Goal: Information Seeking & Learning: Check status

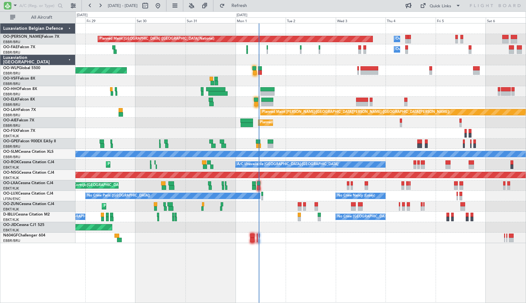
click at [325, 223] on div "Planned Maint [GEOGRAPHIC_DATA] ([GEOGRAPHIC_DATA] National) Owner [GEOGRAPHIC_…" at bounding box center [301, 163] width 451 height 280
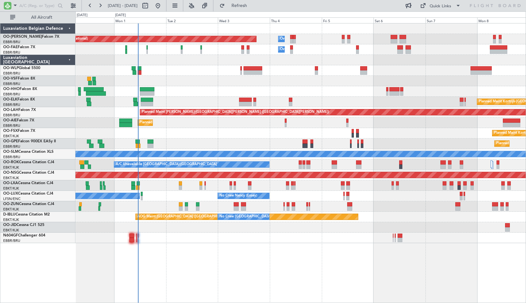
click at [239, 274] on div "Planned Maint [GEOGRAPHIC_DATA] ([GEOGRAPHIC_DATA] National) Owner [GEOGRAPHIC_…" at bounding box center [301, 163] width 451 height 280
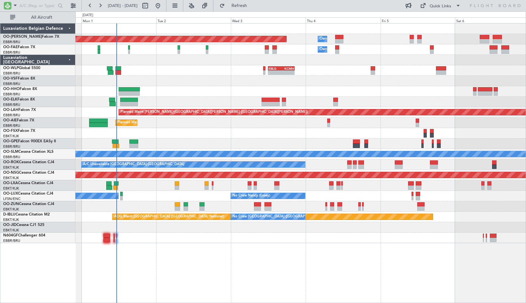
click at [245, 259] on div "Planned Maint [GEOGRAPHIC_DATA] ([GEOGRAPHIC_DATA] National) Owner [GEOGRAPHIC_…" at bounding box center [301, 163] width 451 height 280
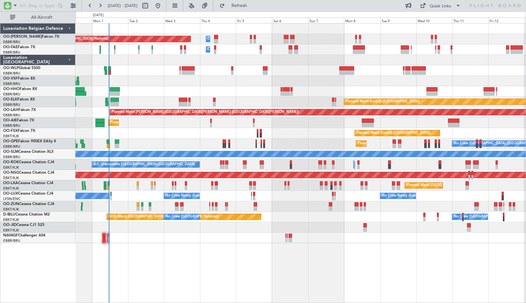
click at [211, 254] on div "Planned Maint [GEOGRAPHIC_DATA] ([GEOGRAPHIC_DATA] National) Owner [GEOGRAPHIC_…" at bounding box center [301, 163] width 451 height 280
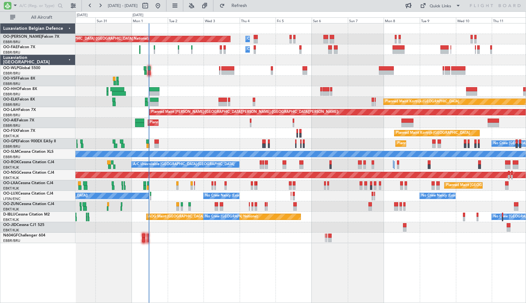
click at [177, 258] on div "Planned Maint [GEOGRAPHIC_DATA] ([GEOGRAPHIC_DATA] National) Owner [GEOGRAPHIC_…" at bounding box center [301, 163] width 451 height 280
click at [253, 6] on span "Refresh" at bounding box center [239, 5] width 27 height 4
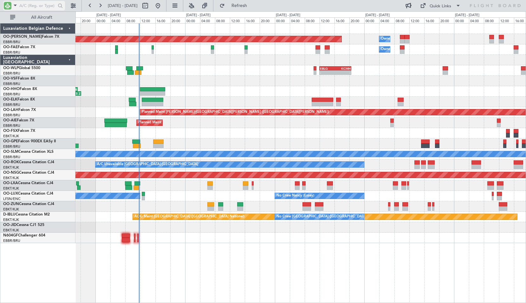
click at [16, 4] on span at bounding box center [15, 5] width 8 height 8
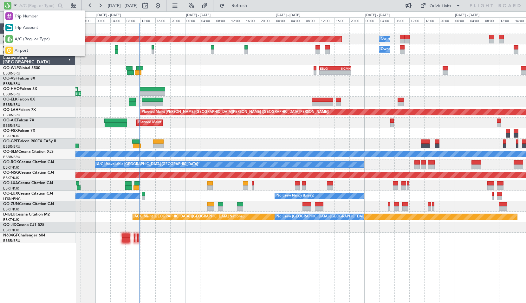
click at [20, 50] on span "Airport" at bounding box center [22, 51] width 14 height 6
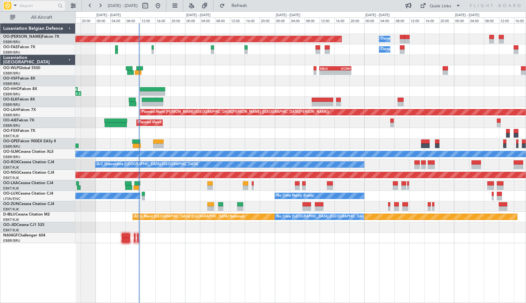
click at [24, 9] on input "text" at bounding box center [37, 6] width 36 height 10
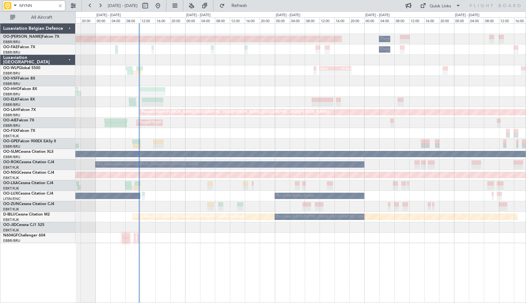
type input "MYNN"
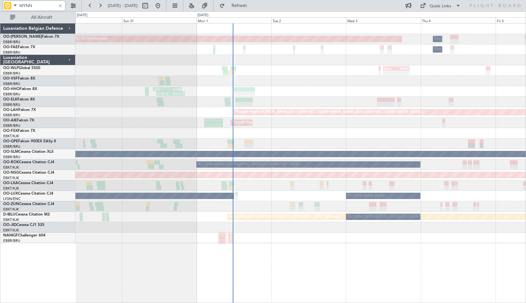
click at [281, 228] on div "Planned Maint [GEOGRAPHIC_DATA] ([GEOGRAPHIC_DATA] National) Owner [GEOGRAPHIC_…" at bounding box center [301, 133] width 451 height 220
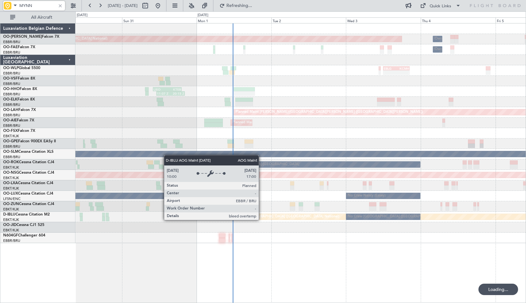
click at [327, 203] on div "Planned Maint [GEOGRAPHIC_DATA] ([GEOGRAPHIC_DATA] National) Owner [GEOGRAPHIC_…" at bounding box center [301, 133] width 451 height 220
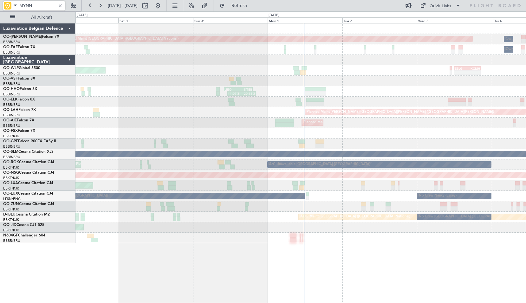
click at [259, 234] on div "Planned Maint [GEOGRAPHIC_DATA] ([GEOGRAPHIC_DATA] National) Owner [GEOGRAPHIC_…" at bounding box center [301, 163] width 451 height 280
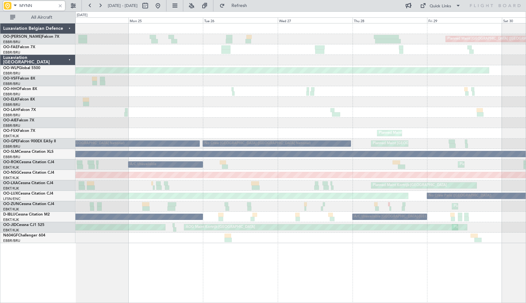
click at [405, 191] on div "Planned Maint [GEOGRAPHIC_DATA] ([GEOGRAPHIC_DATA] National) 13:30 Z 22:35 Z HA…" at bounding box center [301, 133] width 451 height 220
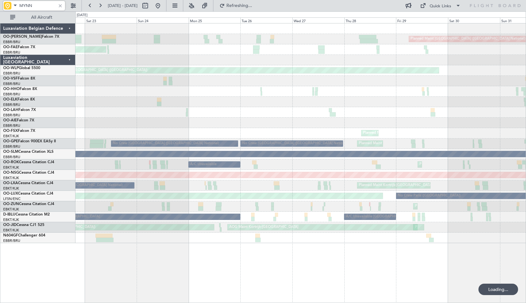
click at [374, 251] on div "Planned Maint [GEOGRAPHIC_DATA] ([GEOGRAPHIC_DATA] National) Planned Maint [GEO…" at bounding box center [301, 163] width 451 height 280
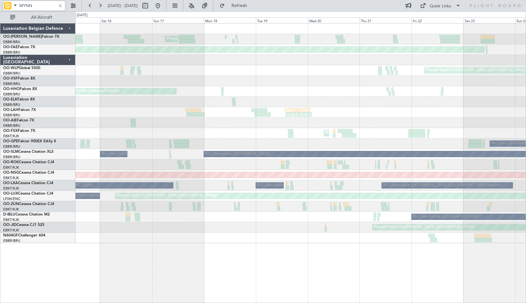
click at [376, 258] on div "Planned Maint [GEOGRAPHIC_DATA] ([GEOGRAPHIC_DATA] National) Planned Maint [GEO…" at bounding box center [301, 163] width 451 height 280
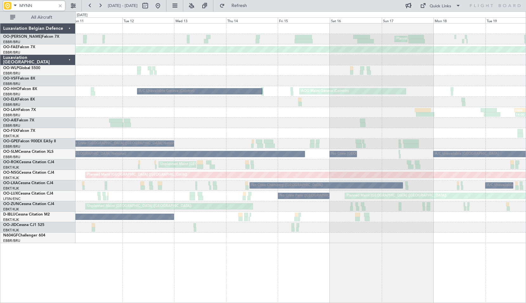
click at [407, 254] on div "Planned Maint [GEOGRAPHIC_DATA] ([GEOGRAPHIC_DATA] National) Unplanned Maint [G…" at bounding box center [301, 163] width 451 height 280
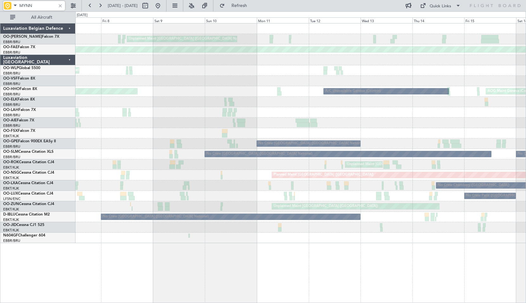
click at [447, 244] on div "Unplanned Maint [GEOGRAPHIC_DATA] ([GEOGRAPHIC_DATA] National) Planned Maint [G…" at bounding box center [301, 163] width 451 height 280
click at [474, 246] on div "Unplanned Maint [GEOGRAPHIC_DATA] ([GEOGRAPHIC_DATA] National) Planned Maint [G…" at bounding box center [301, 163] width 451 height 280
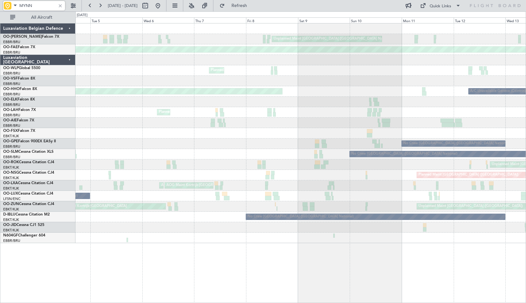
click at [452, 241] on div "Unplanned Maint [GEOGRAPHIC_DATA] ([GEOGRAPHIC_DATA] National) Planned Maint [G…" at bounding box center [301, 163] width 451 height 280
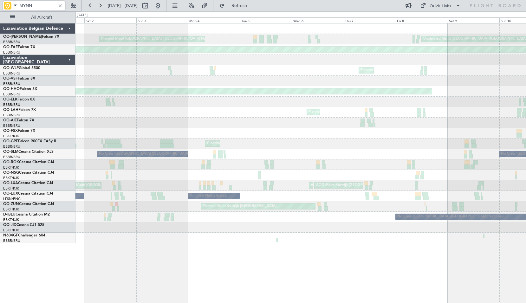
click at [329, 220] on div "No Crew [GEOGRAPHIC_DATA] ([GEOGRAPHIC_DATA] National)" at bounding box center [301, 217] width 451 height 10
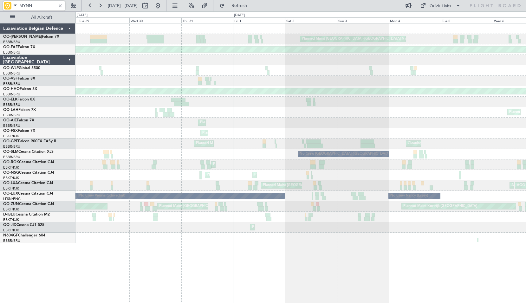
click at [315, 270] on div "Planned Maint [GEOGRAPHIC_DATA] ([GEOGRAPHIC_DATA] National) Unplanned Maint [G…" at bounding box center [301, 163] width 451 height 280
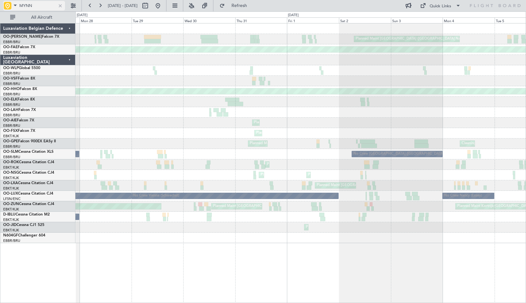
click at [60, 6] on div at bounding box center [60, 5] width 7 height 7
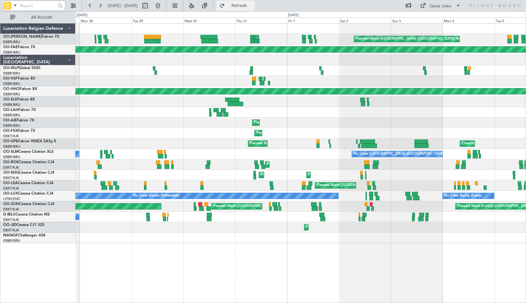
click at [253, 7] on span "Refresh" at bounding box center [239, 5] width 27 height 4
click at [163, 9] on button at bounding box center [158, 6] width 10 height 10
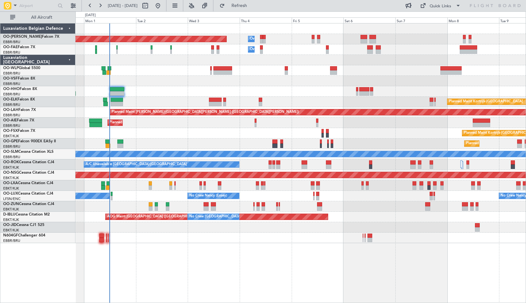
click at [287, 255] on div "Planned Maint [GEOGRAPHIC_DATA] ([GEOGRAPHIC_DATA] National) Owner [GEOGRAPHIC_…" at bounding box center [301, 163] width 451 height 280
